Goal: Transaction & Acquisition: Purchase product/service

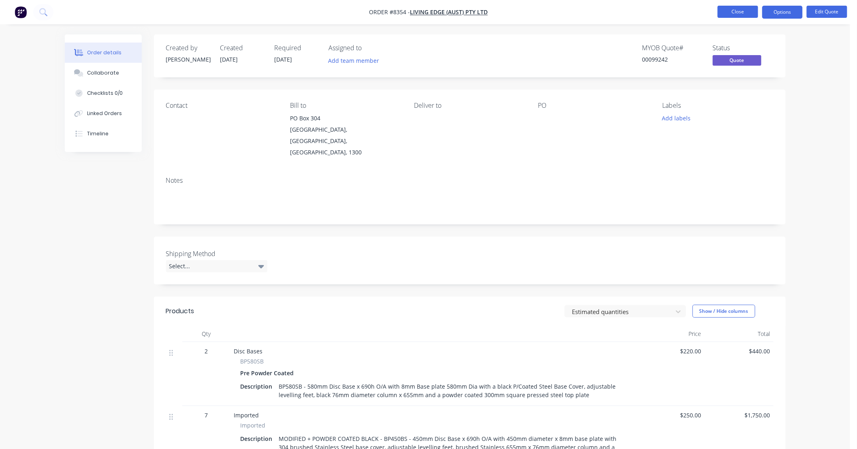
click at [723, 11] on button "Close" at bounding box center [737, 12] width 40 height 12
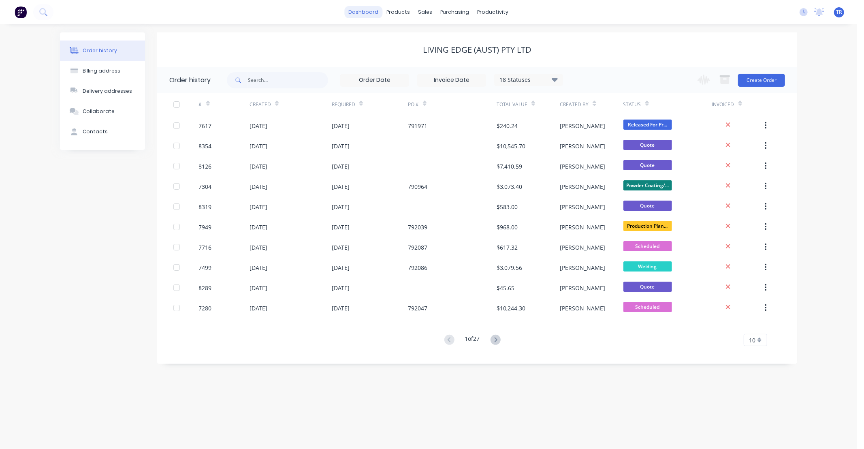
click at [369, 13] on link "dashboard" at bounding box center [364, 12] width 38 height 12
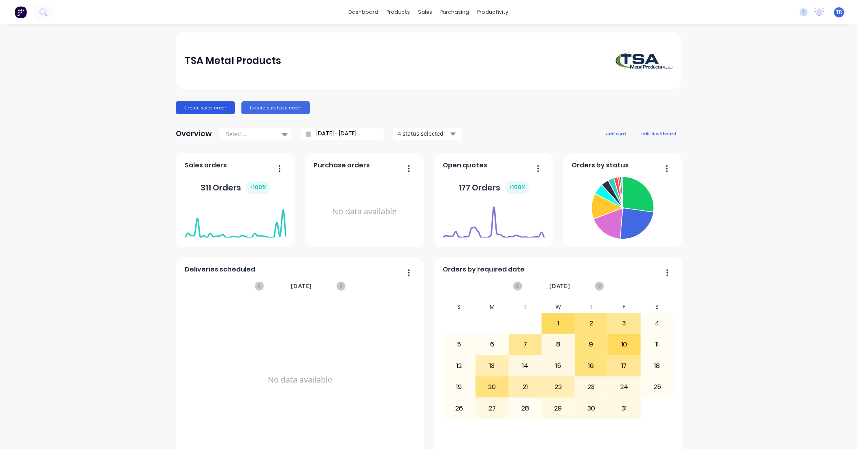
click at [205, 106] on button "Create sales order" at bounding box center [205, 107] width 59 height 13
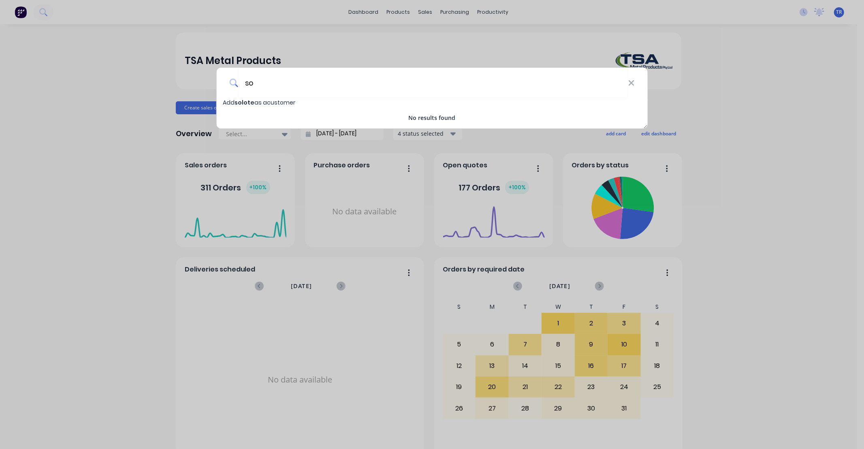
type input "s"
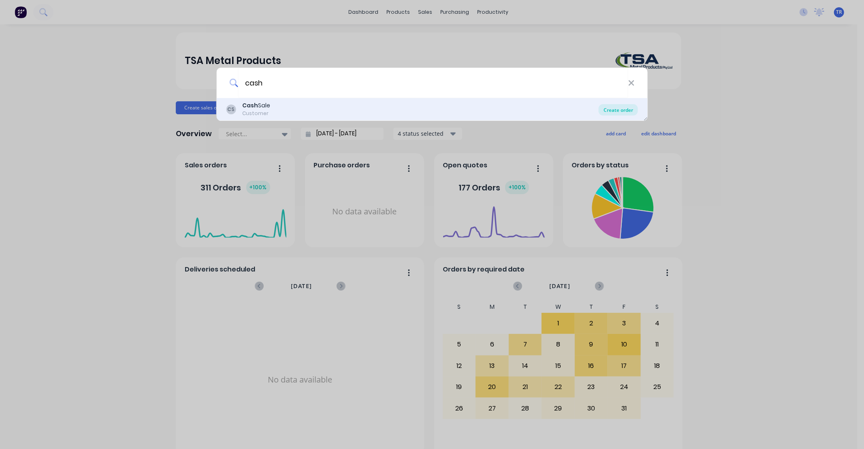
type input "cash"
click at [627, 107] on div "Create order" at bounding box center [617, 109] width 39 height 11
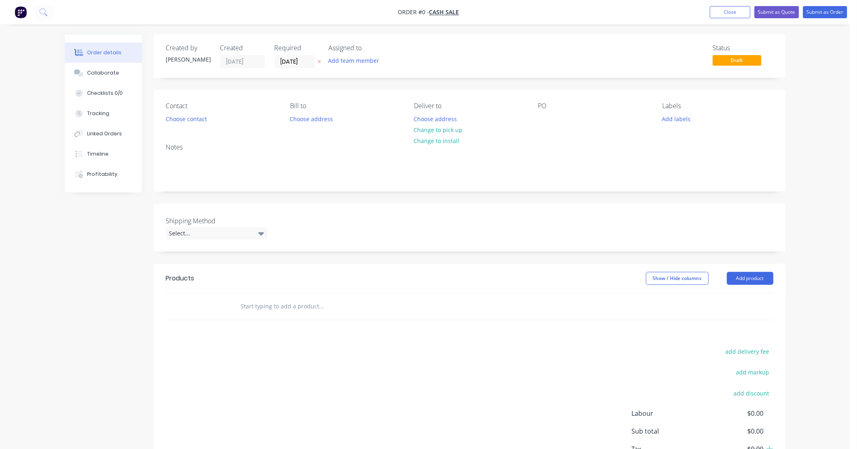
click at [294, 302] on input "text" at bounding box center [321, 306] width 162 height 16
click at [276, 311] on input "text" at bounding box center [321, 306] width 162 height 16
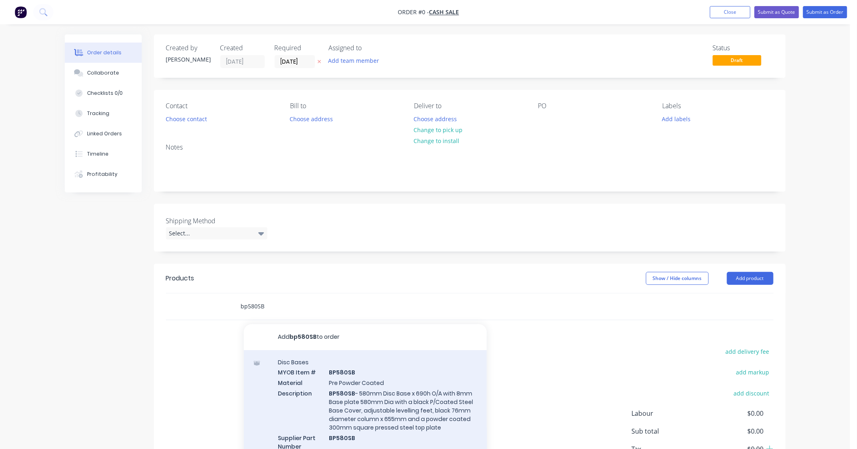
type input "bp580SB"
click at [393, 389] on div "Disc Bases MYOB Item # BP580SB Material Pre Powder Coated Description BP580SB -…" at bounding box center [365, 409] width 243 height 118
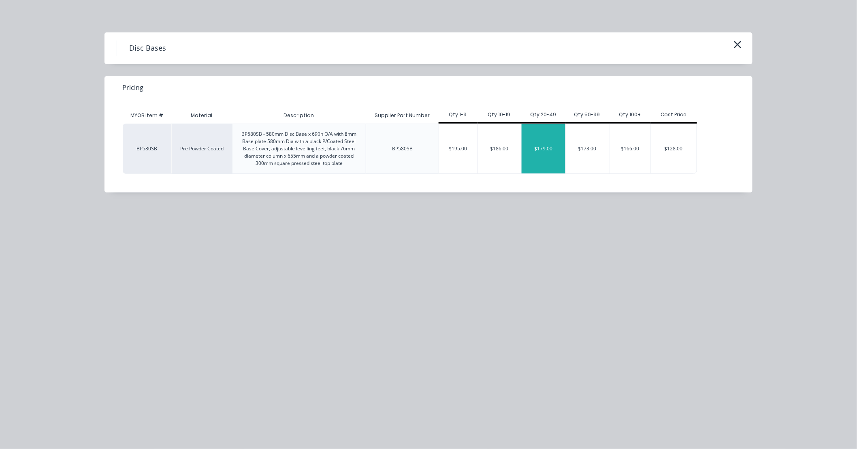
click at [549, 152] on div "$179.00" at bounding box center [543, 148] width 44 height 49
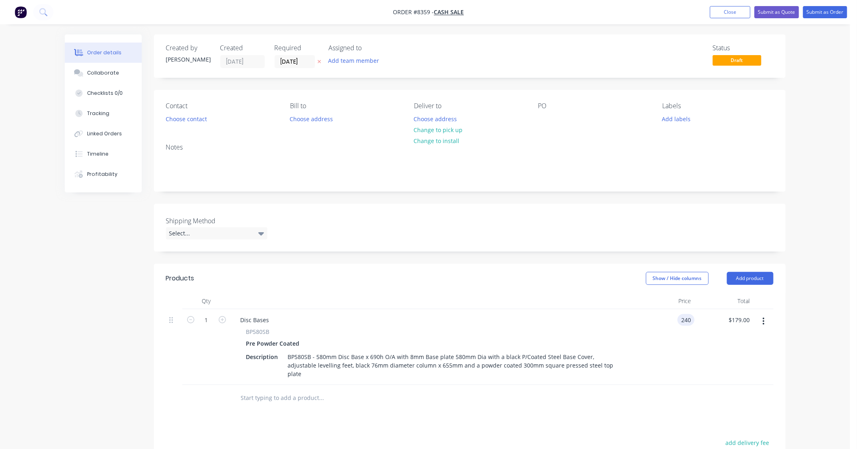
type input "$240.00"
type input "20"
type input "$4,800.00"
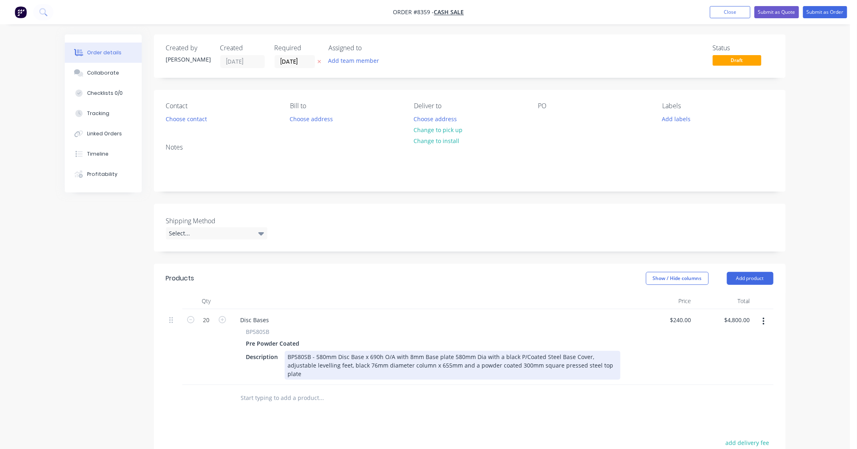
click at [288, 357] on div "BP580SB - 580mm Disc Base x 690h O/A with 8mm Base plate 580mm Dia with a black…" at bounding box center [453, 365] width 336 height 29
click at [424, 353] on div "CUSTOM HEIGHT - BP580SB - 580mm Disc Base x 690h O/A with 8mm Base plate 580mm …" at bounding box center [453, 365] width 336 height 29
click at [333, 354] on div "CUSTOM HEIGHT - BP580SB - 580mm Disc Base x 1050h O/A with 8mm Base plate 580mm…" at bounding box center [453, 365] width 336 height 29
click at [532, 365] on div "CUSTOM HEIGHT + RE POWDER COATED - BP580SB - 580mm Disc Base x 1050h O/A with 8…" at bounding box center [453, 365] width 336 height 29
click at [531, 361] on div "CUSTOM HEIGHT + RE POWDER COATED - BP580SB - 580mm Disc Base x 1050h O/A with 8…" at bounding box center [453, 365] width 336 height 29
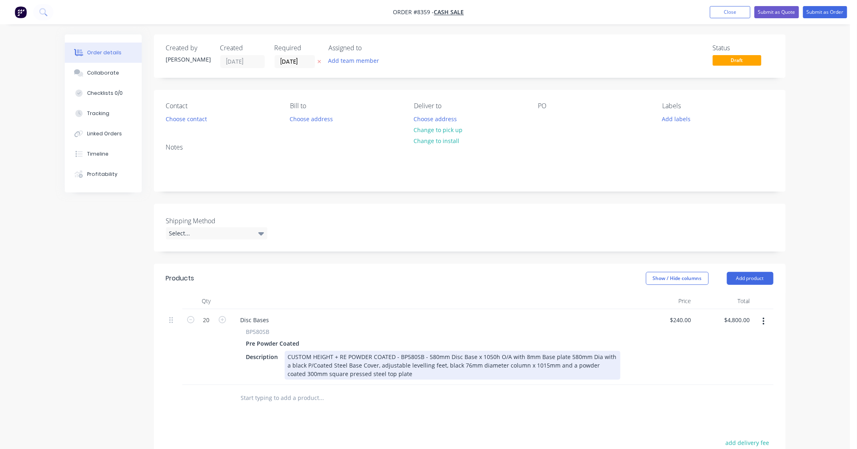
click at [290, 365] on div "CUSTOM HEIGHT + RE POWDER COATED - BP580SB - 580mm Disc Base x 1050h O/A with 8…" at bounding box center [453, 365] width 336 height 29
type input "$270.00"
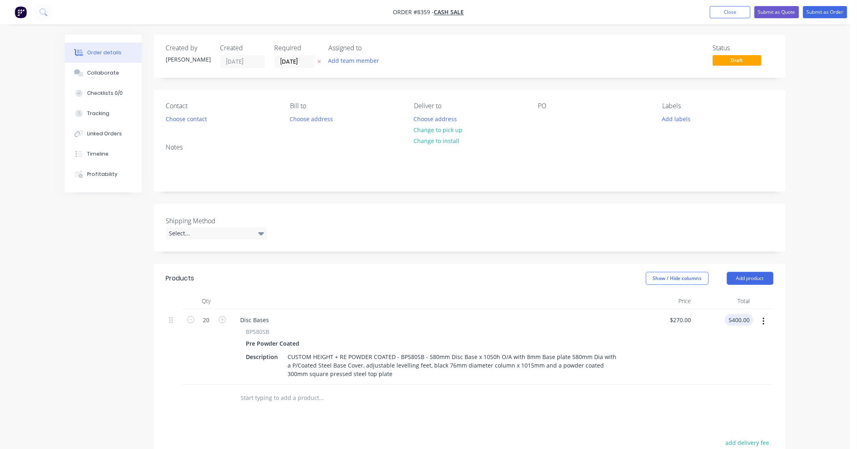
type input "$5,400.00"
click at [262, 396] on input "text" at bounding box center [321, 397] width 162 height 16
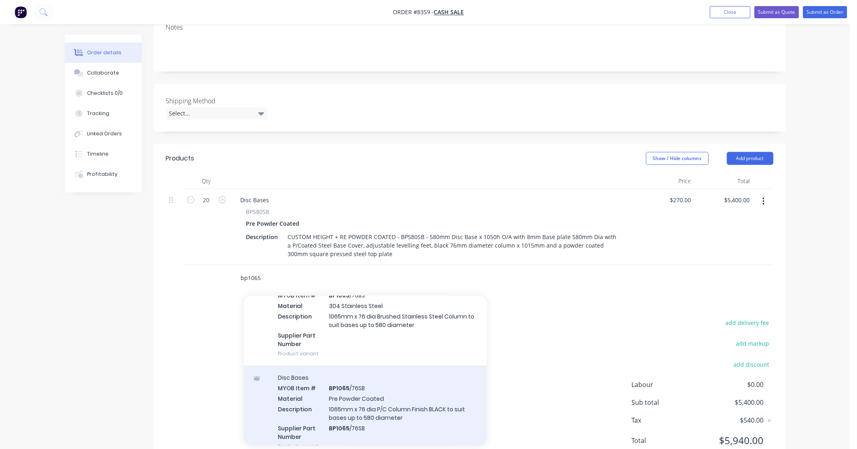
scroll to position [480, 0]
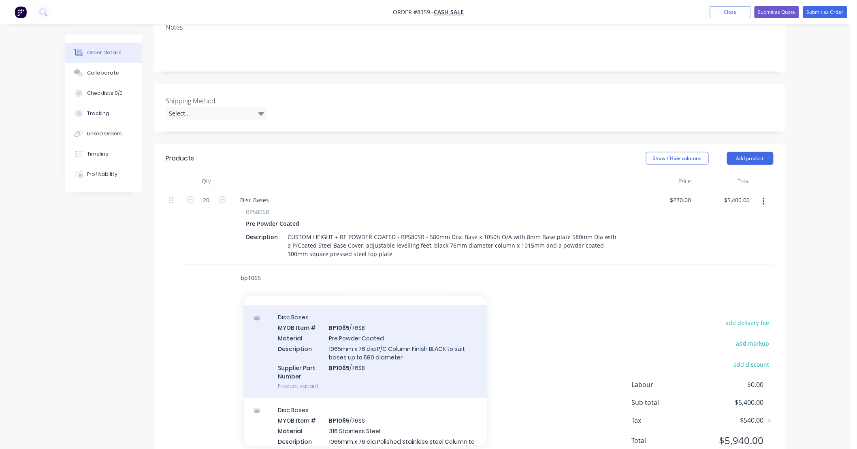
type input "bp1065"
click at [401, 370] on div "Disc Bases MYOB Item # BP1065 /76SB Material Pre Powder Coated Description 1065…" at bounding box center [365, 351] width 243 height 93
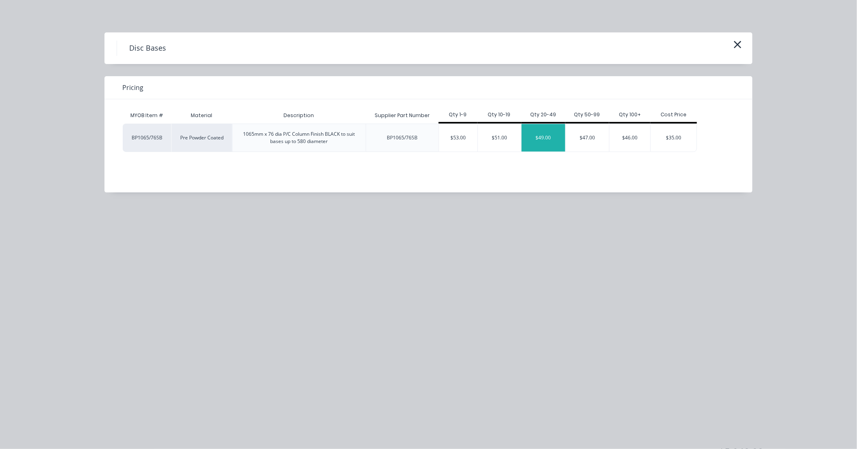
click at [548, 140] on div "$49.00" at bounding box center [543, 138] width 44 height 28
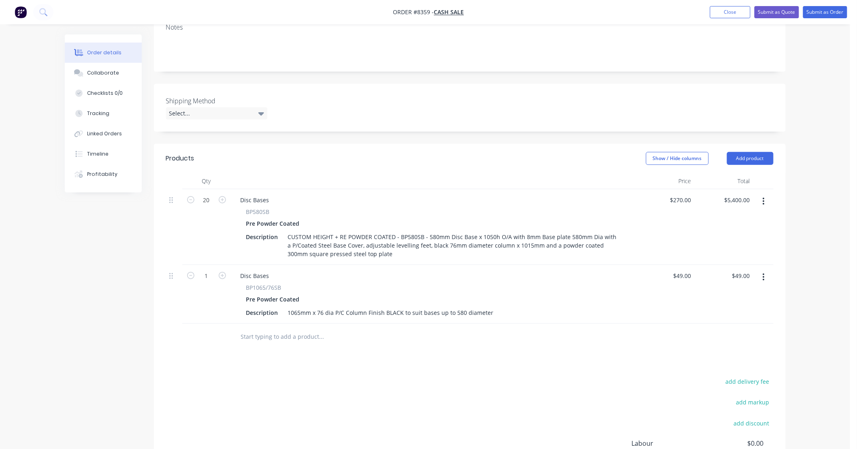
click at [334, 341] on input "text" at bounding box center [321, 336] width 162 height 16
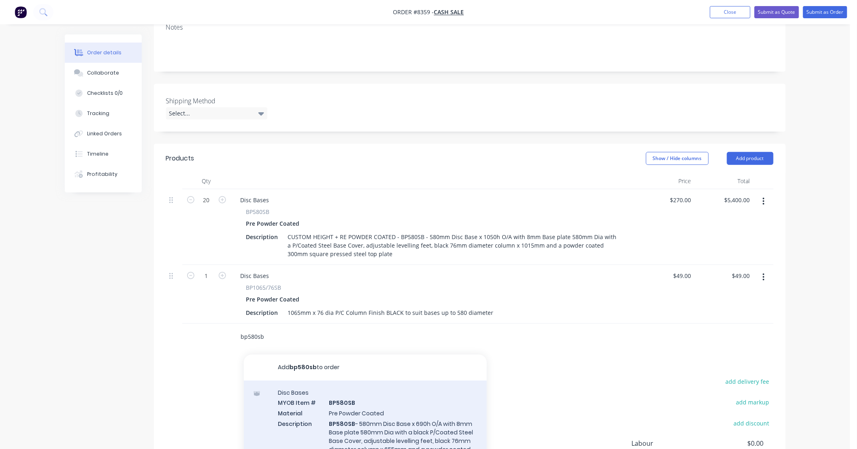
type input "bp580sb"
click at [399, 402] on div "Disc Bases MYOB Item # BP580SB Material Pre Powder Coated Description BP580SB -…" at bounding box center [365, 439] width 243 height 118
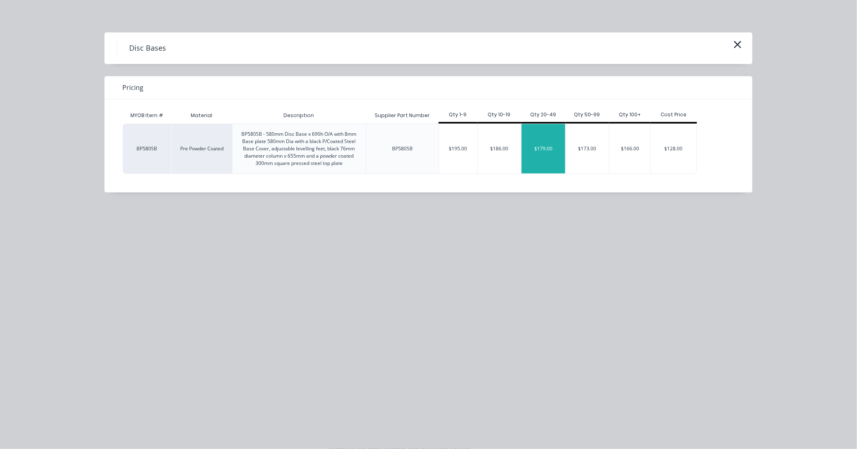
click at [544, 148] on div "$179.00" at bounding box center [543, 148] width 44 height 49
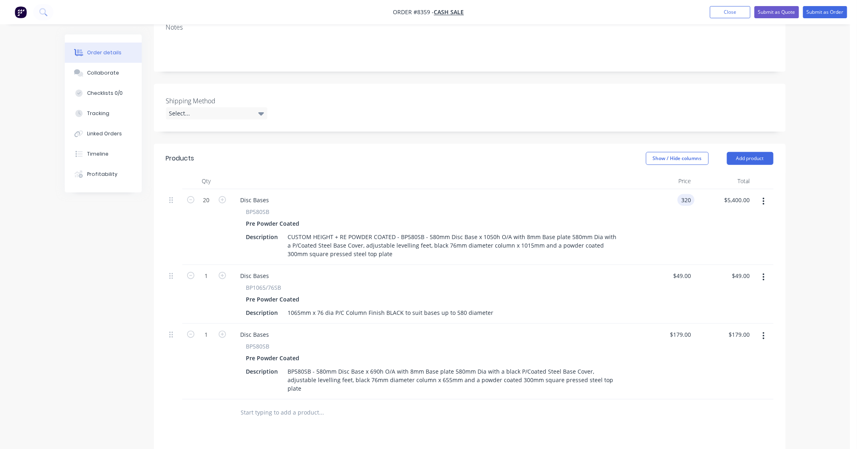
type input "$320.00"
type input "$6,400.00"
click at [663, 249] on div "$320.00 320" at bounding box center [665, 227] width 59 height 76
click at [763, 275] on icon "button" at bounding box center [763, 276] width 2 height 9
click at [738, 345] on div "Delete" at bounding box center [735, 347] width 62 height 12
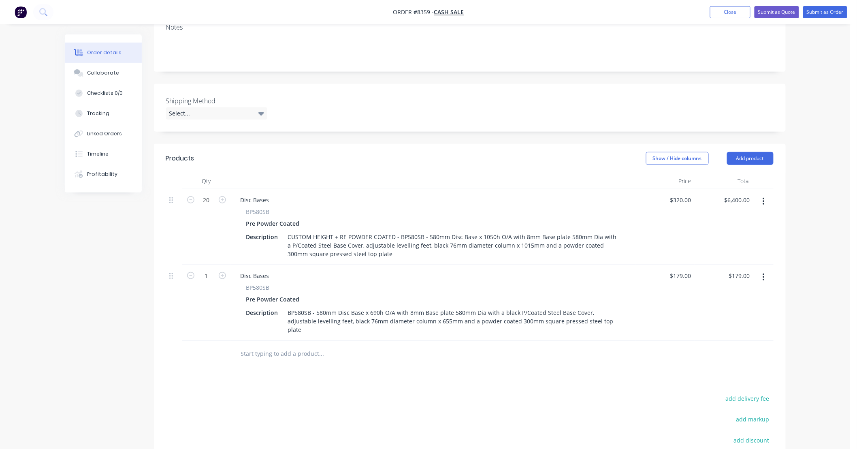
click at [764, 278] on icon "button" at bounding box center [763, 276] width 2 height 9
click at [739, 343] on div "Delete" at bounding box center [735, 347] width 62 height 12
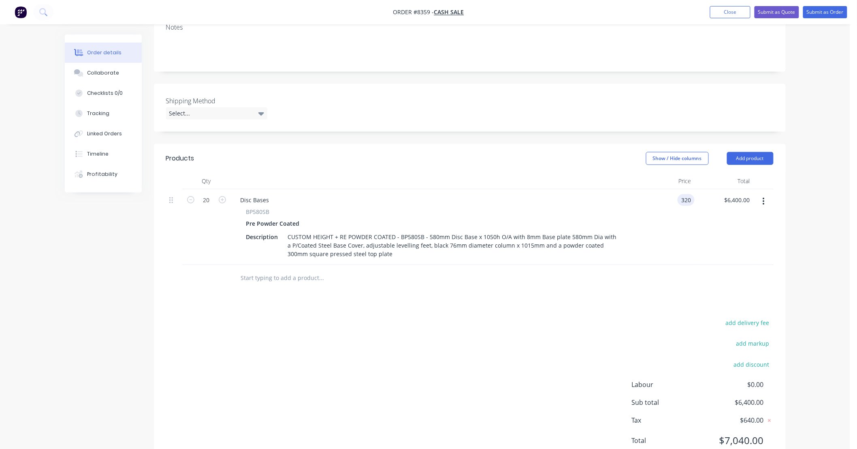
click at [692, 198] on input "320" at bounding box center [688, 200] width 14 height 12
click at [684, 283] on div at bounding box center [469, 278] width 607 height 26
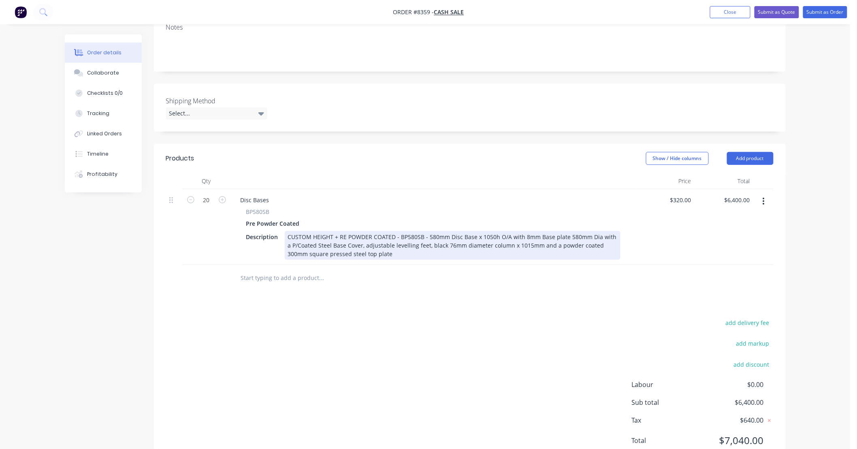
click at [406, 253] on div "CUSTOM HEIGHT + RE POWDER COATED - BP580SB - 580mm Disc Base x 1050h O/A with 8…" at bounding box center [453, 245] width 336 height 29
type input "$320.00"
click at [388, 253] on div "CUSTOM HEIGHT + RE POWDER COATED - BP580SB - 580mm Disc Base x 1050h O/A with 8…" at bounding box center [453, 245] width 336 height 29
click at [394, 233] on div "CUSTOM HEIGHT + RE POWDER COATED - BP580SB - 580mm Disc Base x 1050h O/A with 8…" at bounding box center [453, 245] width 336 height 29
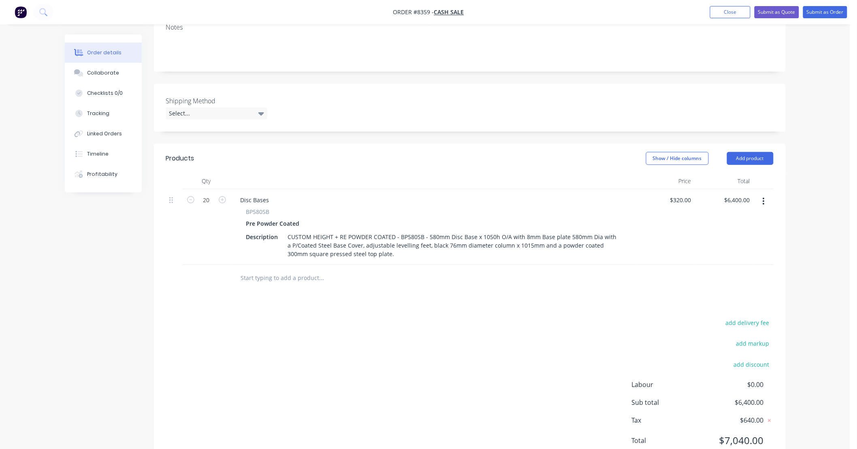
click at [386, 278] on input "text" at bounding box center [321, 278] width 162 height 16
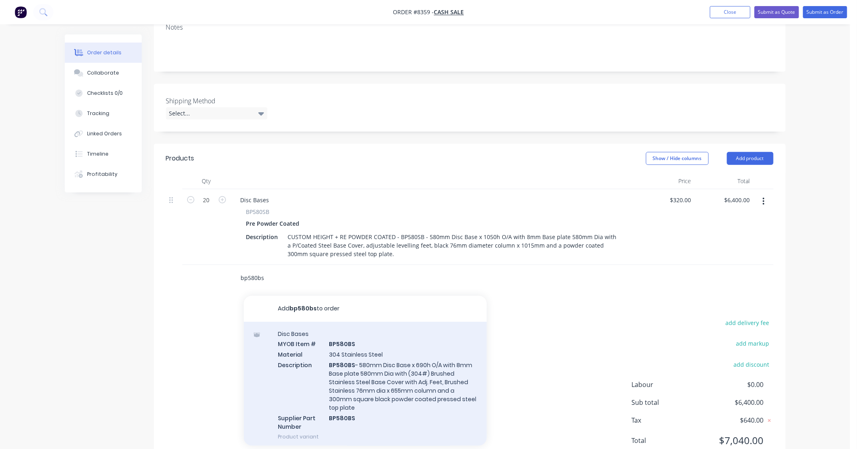
type input "bp580bs"
click at [418, 351] on div "Disc Bases MYOB Item # BP580BS Material 304 Stainless Steel Description BP580BS…" at bounding box center [365, 384] width 243 height 127
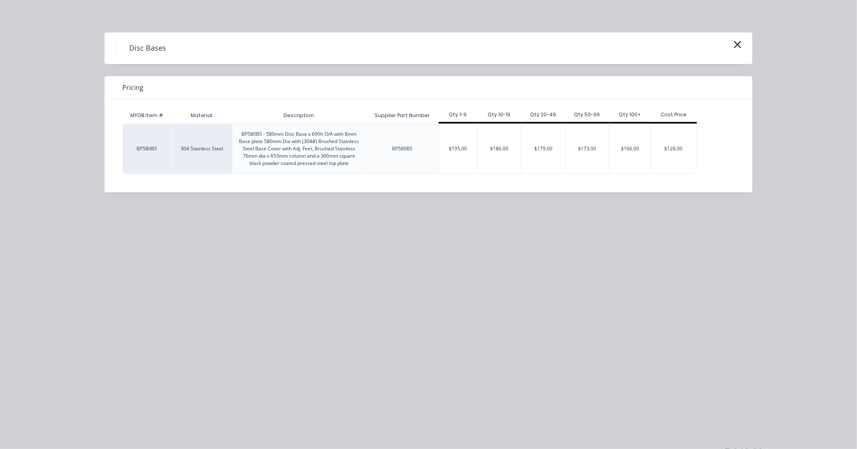
click at [535, 149] on div "$179.00" at bounding box center [543, 148] width 44 height 49
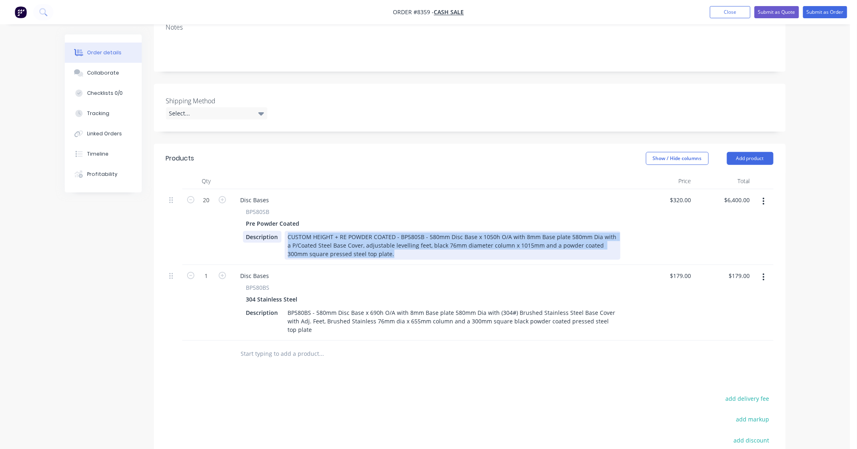
drag, startPoint x: 375, startPoint y: 254, endPoint x: 268, endPoint y: 230, distance: 110.4
click at [268, 231] on div "Description CUSTOM HEIGHT + RE POWDER COATED - BP580SB - 580mm Disc Base x 1050…" at bounding box center [431, 245] width 377 height 29
copy div "CUSTOM HEIGHT + RE POWDER COATED - BP580SB - 580mm Disc Base x 1050h O/A with 8…"
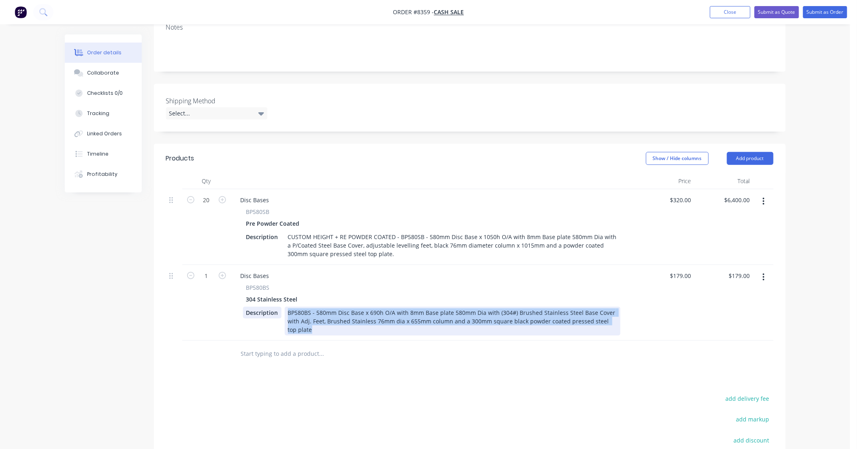
drag, startPoint x: 328, startPoint y: 330, endPoint x: 249, endPoint y: 308, distance: 82.1
click at [249, 308] on div "Description BP580BS - 580mm Disc Base x 690h O/A with 8mm Base plate 580mm Dia …" at bounding box center [431, 320] width 377 height 29
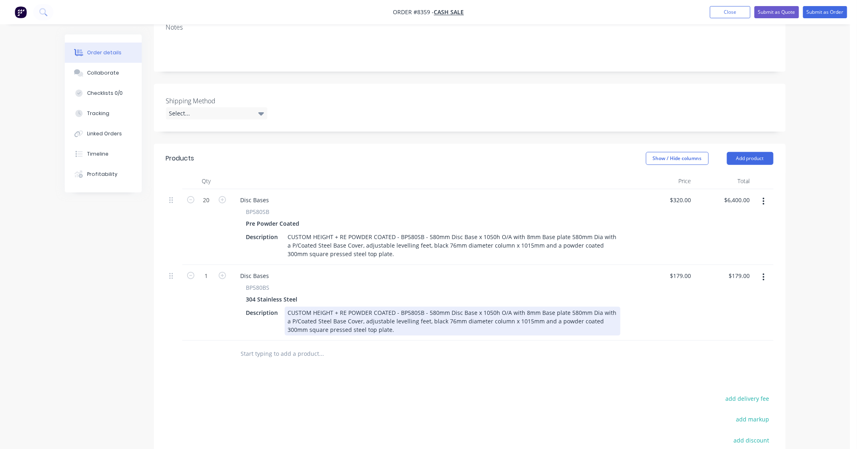
click at [393, 311] on div "CUSTOM HEIGHT + RE POWDER COATED - BP580SB - 580mm Disc Base x 1050h O/A with 8…" at bounding box center [453, 320] width 336 height 29
drag, startPoint x: 345, startPoint y: 311, endPoint x: 363, endPoint y: 314, distance: 18.8
click at [345, 312] on div "CUSTOM HEIGHT + RE POWDER COATED - BP580SB - 580mm Disc Base x 1050h O/A with 8…" at bounding box center [453, 320] width 336 height 29
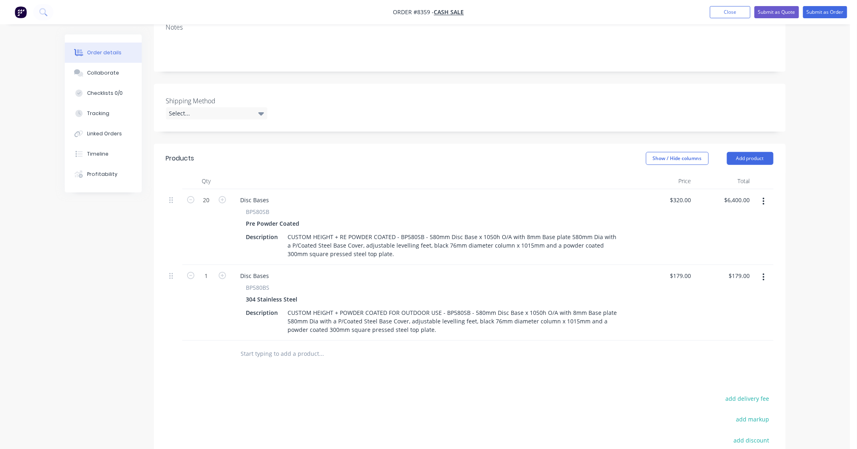
click at [551, 375] on div "Products Show / Hide columns Add product Qty Price Total 20 Disc Bases BP580SB …" at bounding box center [470, 344] width 632 height 400
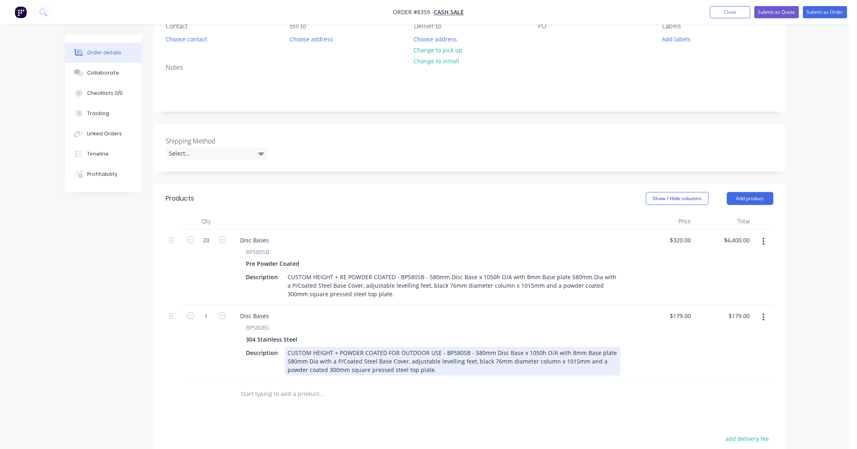
scroll to position [60, 0]
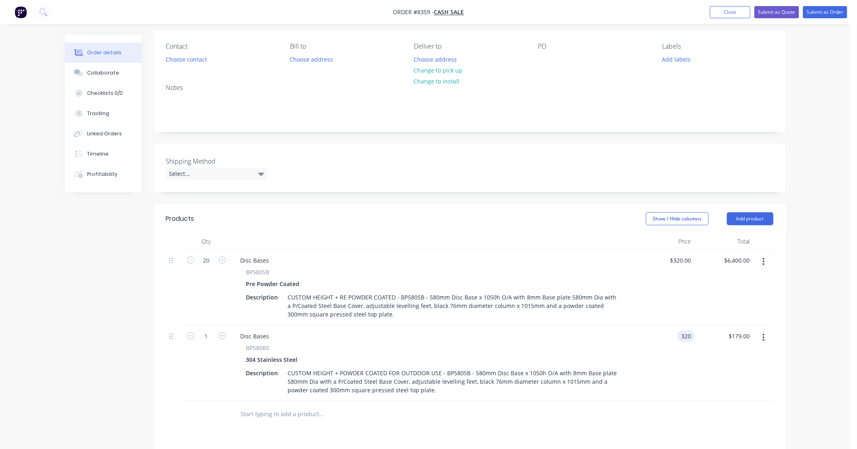
type input "$320.00"
click at [762, 258] on icon "button" at bounding box center [763, 261] width 2 height 9
click at [731, 326] on div "Delete" at bounding box center [735, 332] width 62 height 12
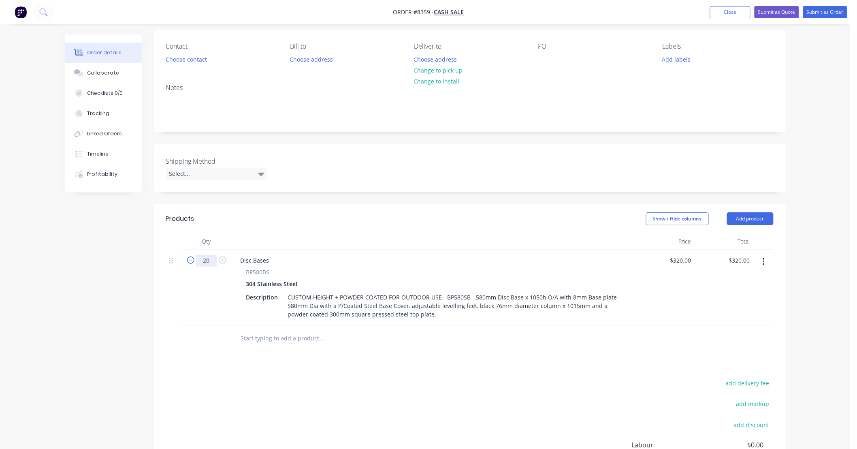
type input "20"
type input "$6,400.00"
click at [367, 396] on div "add delivery fee add markup add discount Labour $0.00 Sub total $320.00 Tax $32…" at bounding box center [469, 446] width 607 height 138
click at [318, 337] on input "text" at bounding box center [321, 338] width 162 height 16
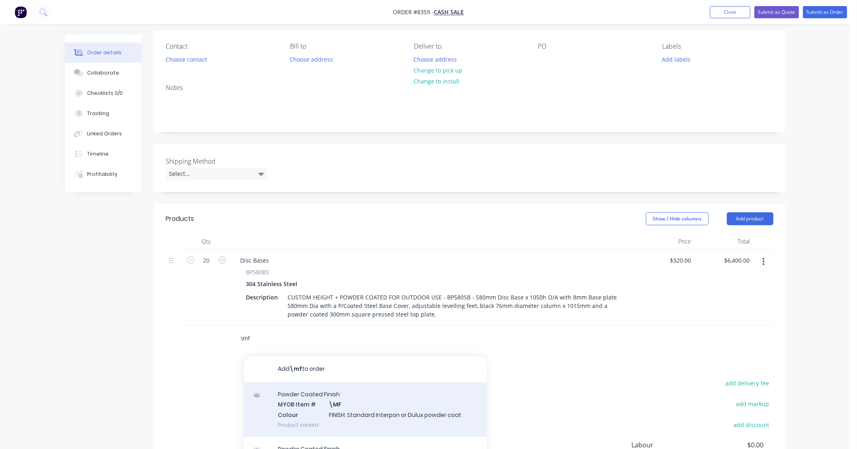
type input "\mf"
click at [389, 398] on div "Powder Coated Finish MYOB Item # \MF Colour FINISH: Standard Interpon or Dulux …" at bounding box center [365, 409] width 243 height 55
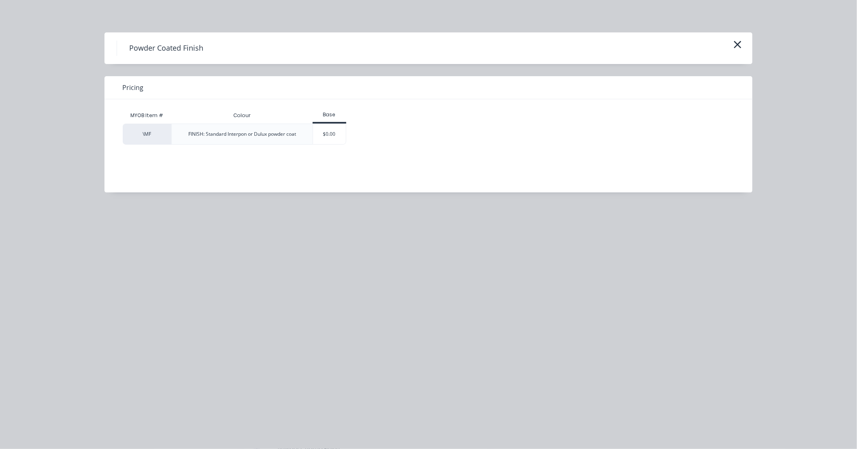
click at [622, 273] on div "Powder Coated Finish Pricing MYOB Item # Colour Base \MF FINISH: Standard Inter…" at bounding box center [428, 224] width 857 height 449
click at [339, 138] on div "$0.00" at bounding box center [329, 134] width 33 height 20
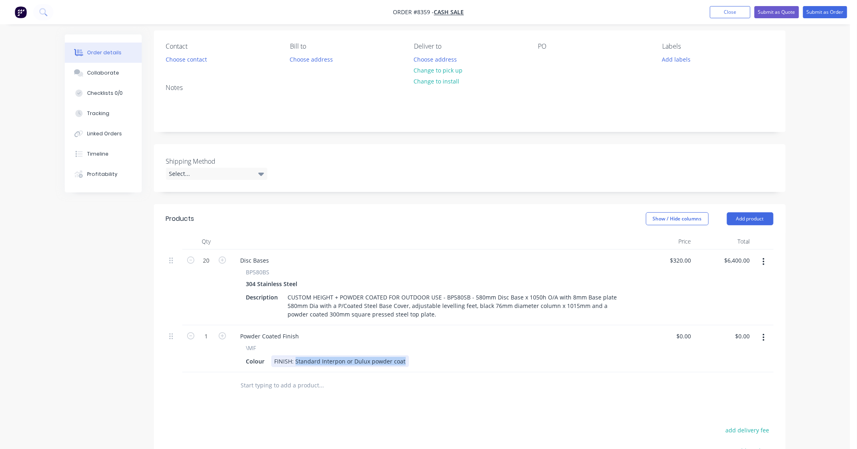
drag, startPoint x: 294, startPoint y: 360, endPoint x: 460, endPoint y: 361, distance: 165.6
click at [460, 361] on div "Colour FINISH: Standard Interpon or Dulux powder coat" at bounding box center [431, 361] width 377 height 12
click at [353, 385] on input "text" at bounding box center [321, 385] width 162 height 16
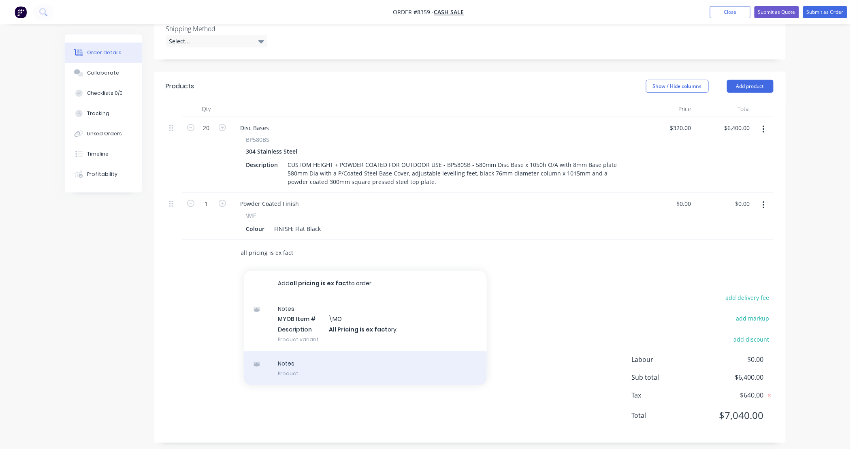
scroll to position [197, 0]
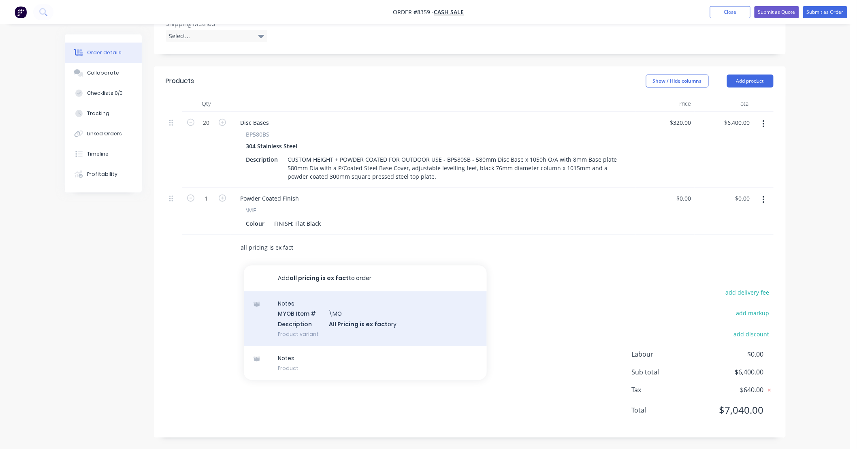
type input "all pricing is ex fact"
click at [397, 324] on div "Notes MYOB Item # \MO Description All Pricing is ex fact ory. Product variant" at bounding box center [365, 318] width 243 height 55
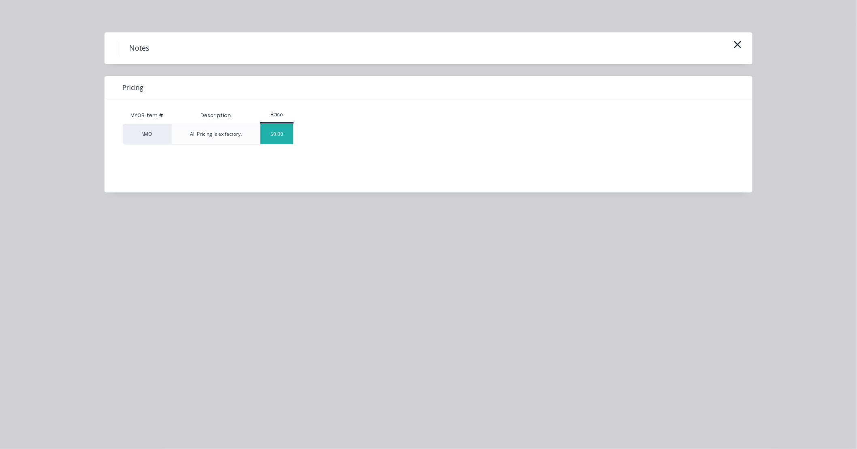
click at [282, 136] on div "$0.00" at bounding box center [276, 134] width 33 height 20
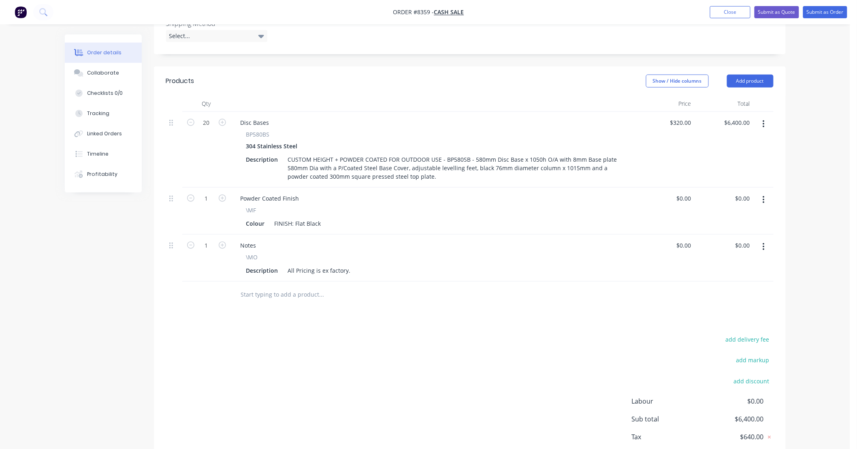
click at [451, 323] on div "Products Show / Hide columns Add product Qty Price Total 20 Disc Bases BP580BS …" at bounding box center [470, 275] width 632 height 418
click at [428, 316] on div "Products Show / Hide columns Add product Qty Price Total 20 Disc Bases BP580BS …" at bounding box center [470, 275] width 632 height 418
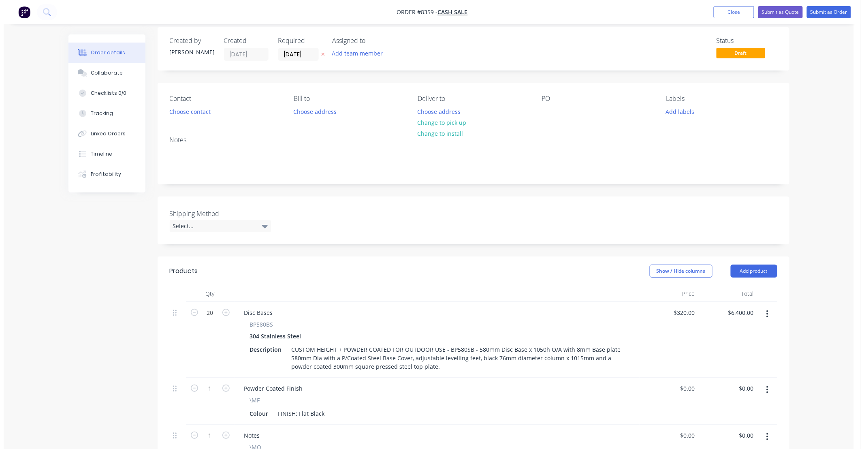
scroll to position [0, 0]
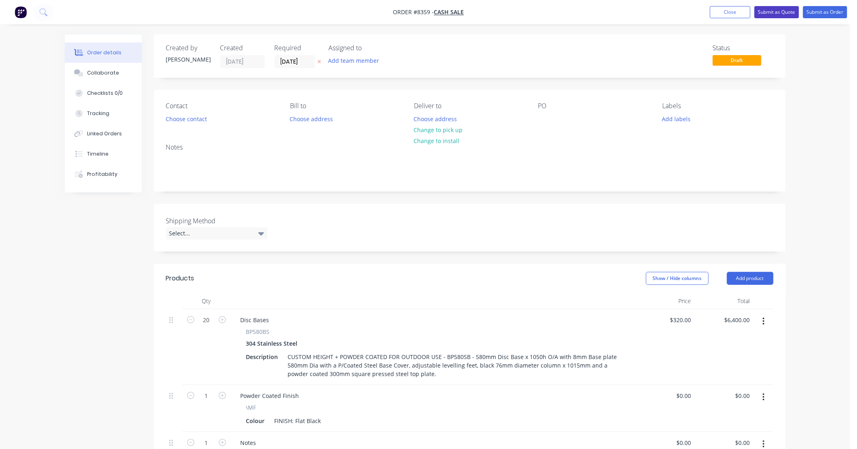
click at [775, 10] on button "Submit as Quote" at bounding box center [776, 12] width 45 height 12
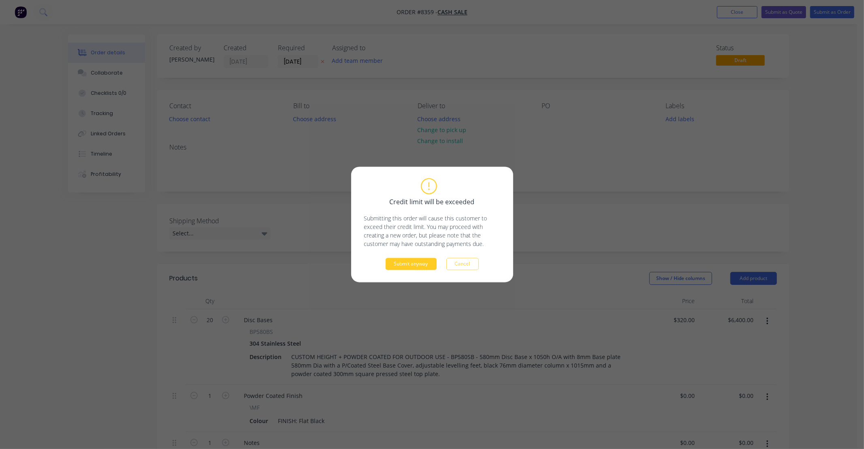
click at [428, 264] on button "Submit anyway" at bounding box center [410, 264] width 51 height 12
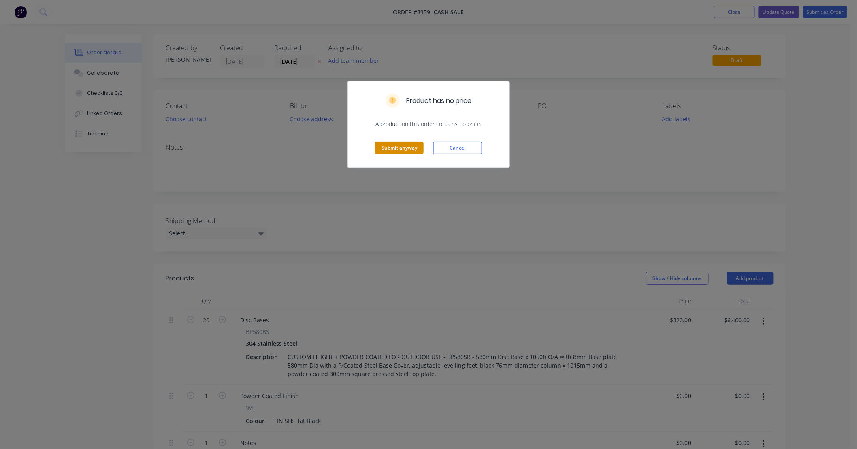
click at [414, 149] on button "Submit anyway" at bounding box center [399, 148] width 49 height 12
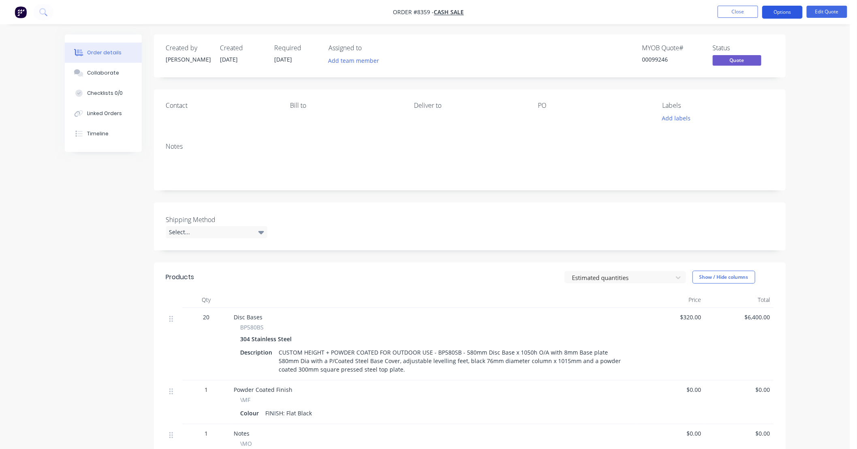
click at [786, 13] on button "Options" at bounding box center [782, 12] width 40 height 13
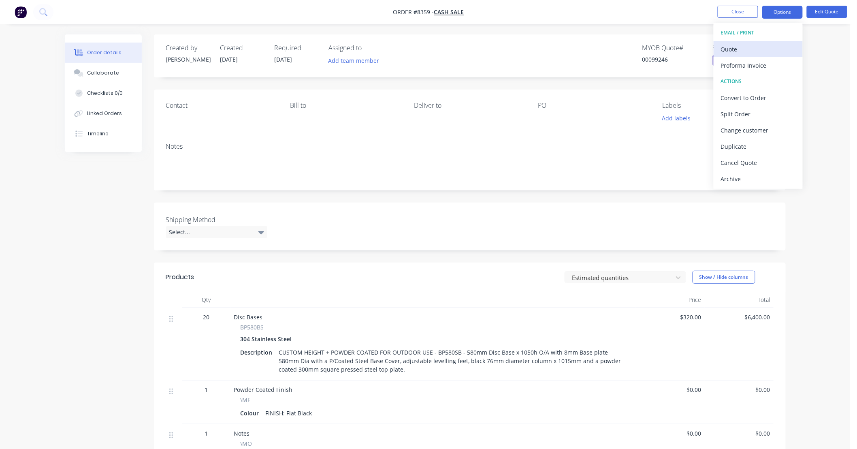
click at [751, 47] on div "Quote" at bounding box center [758, 49] width 74 height 12
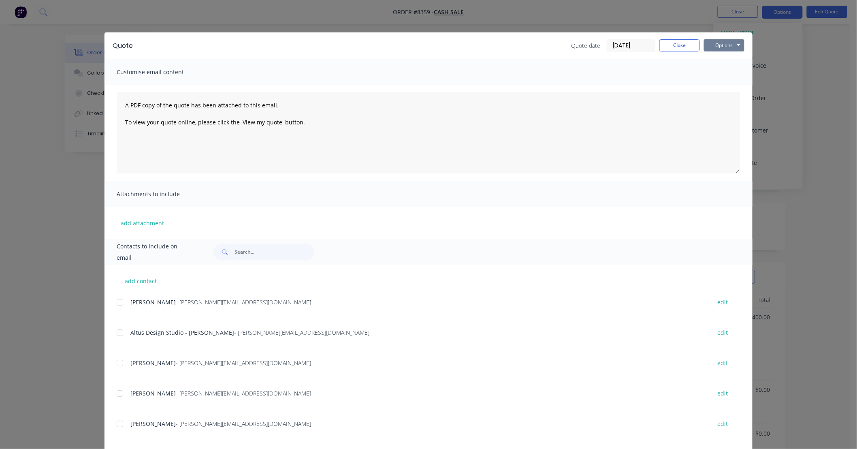
click at [709, 43] on button "Options" at bounding box center [724, 45] width 40 height 12
click at [730, 57] on button "Preview" at bounding box center [730, 59] width 52 height 13
click at [681, 47] on button "Close" at bounding box center [679, 45] width 40 height 12
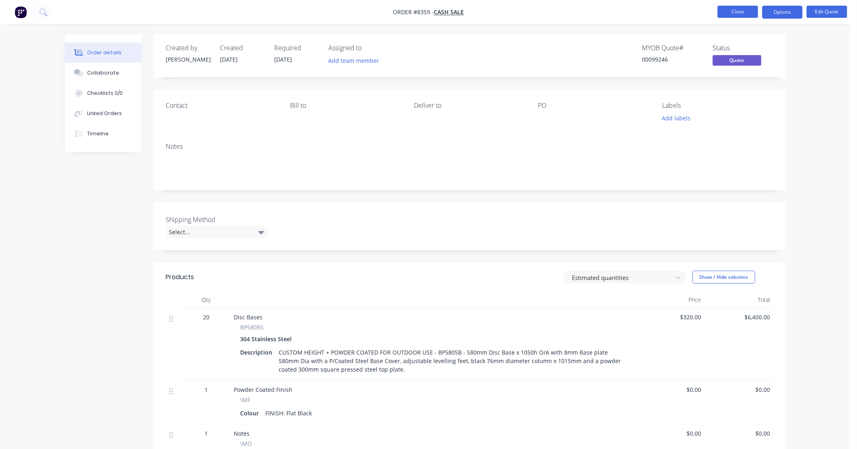
click at [744, 11] on button "Close" at bounding box center [737, 12] width 40 height 12
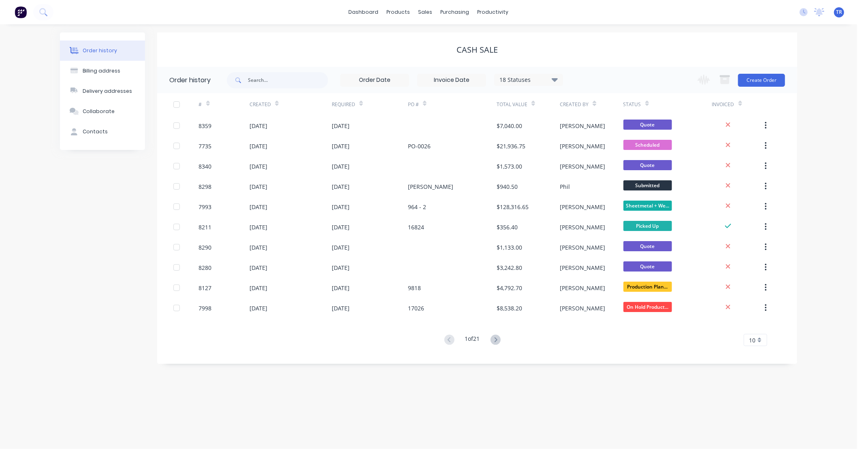
drag, startPoint x: 800, startPoint y: 394, endPoint x: 782, endPoint y: 395, distance: 17.5
click at [796, 394] on div "Order history Billing address Delivery addresses Collaborate Contacts Cash Sale…" at bounding box center [428, 236] width 857 height 424
click at [745, 401] on div "Order history Billing address Delivery addresses Collaborate Contacts Cash Sale…" at bounding box center [428, 236] width 857 height 424
click at [370, 13] on link "dashboard" at bounding box center [364, 12] width 38 height 12
